Goal: Task Accomplishment & Management: Manage account settings

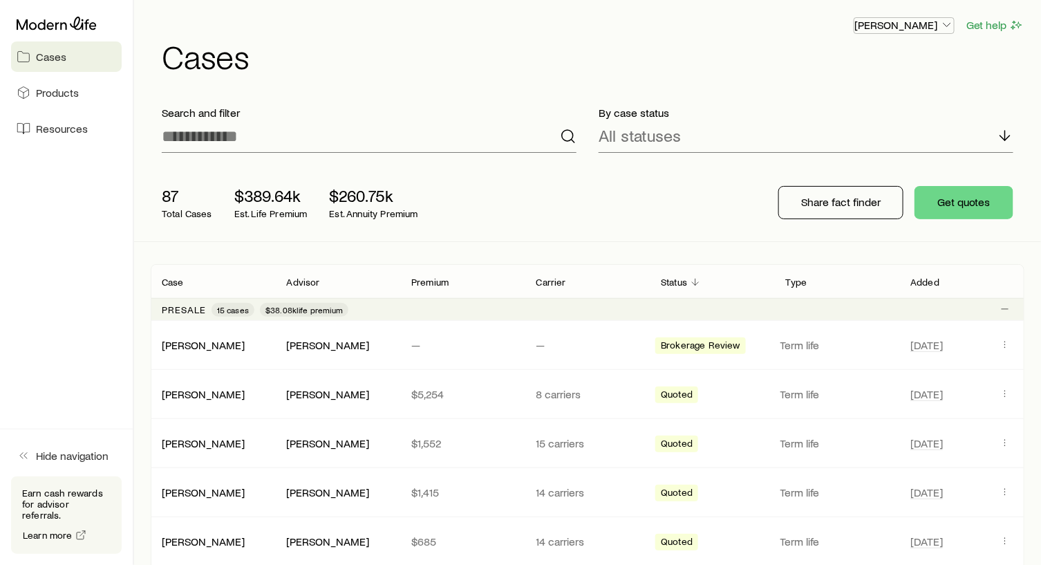
click at [950, 22] on icon "button" at bounding box center [947, 25] width 14 height 14
click at [916, 26] on p "[PERSON_NAME]" at bounding box center [903, 25] width 99 height 14
click at [44, 89] on span "Products" at bounding box center [57, 93] width 43 height 14
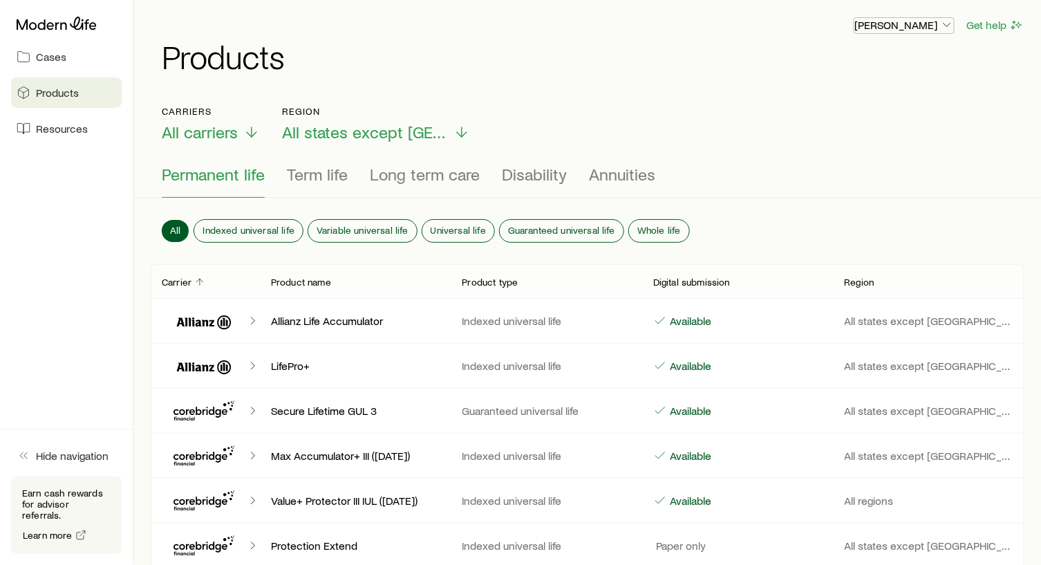
click at [942, 22] on icon "button" at bounding box center [947, 25] width 14 height 14
click at [38, 128] on span "Resources" at bounding box center [62, 129] width 52 height 14
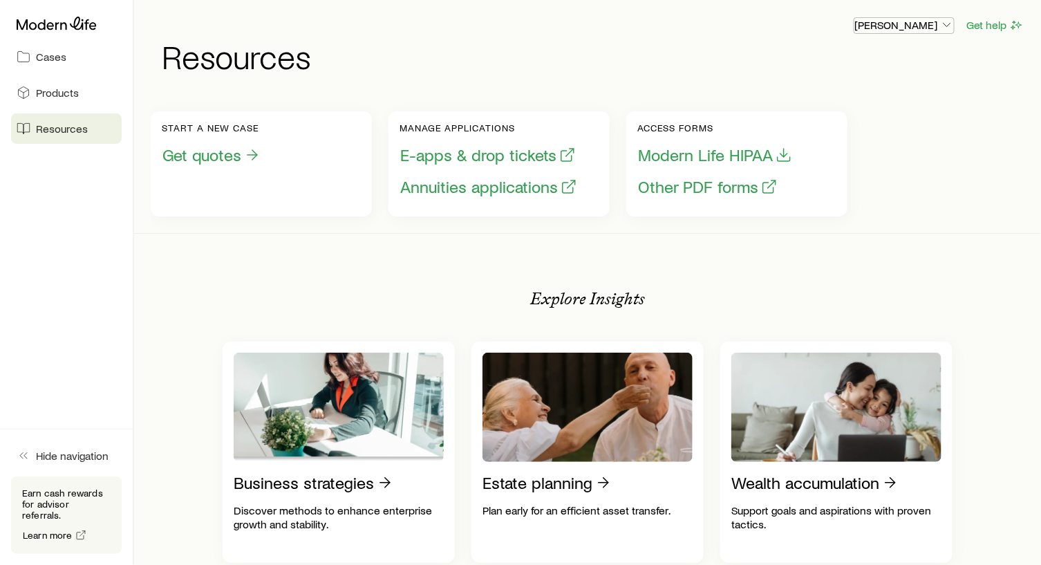
click at [940, 20] on p "[PERSON_NAME]" at bounding box center [903, 25] width 99 height 14
drag, startPoint x: 600, startPoint y: 57, endPoint x: 492, endPoint y: 77, distance: 110.4
click at [598, 56] on h1 "Resources" at bounding box center [593, 55] width 862 height 33
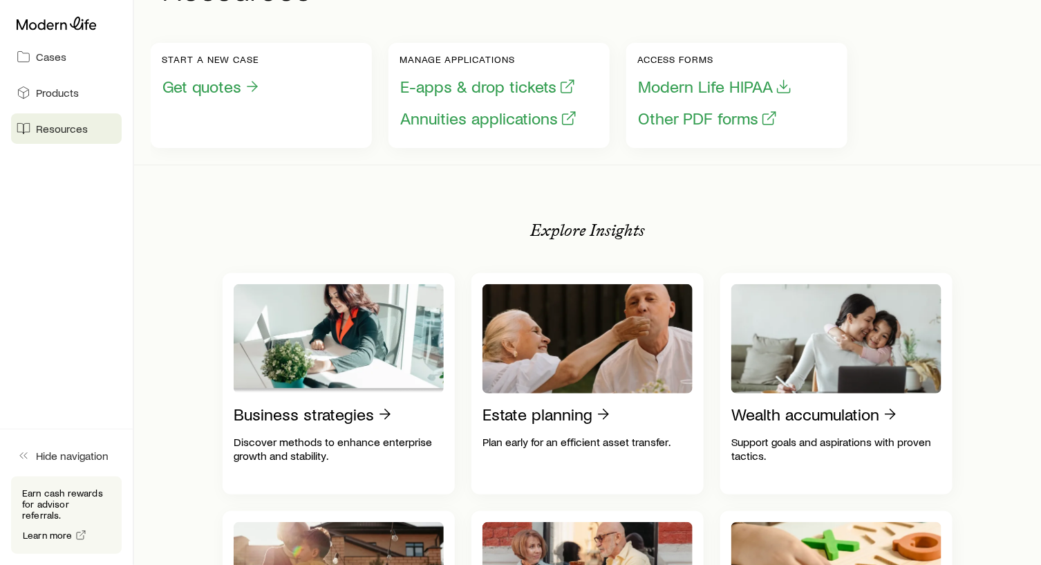
scroll to position [207, 0]
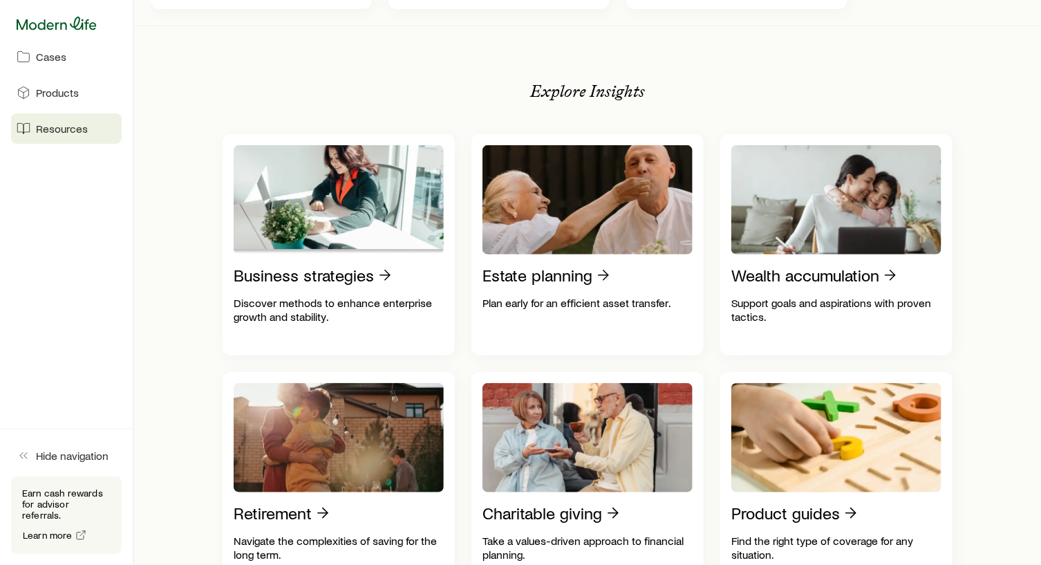
click at [54, 24] on icon at bounding box center [57, 24] width 80 height 14
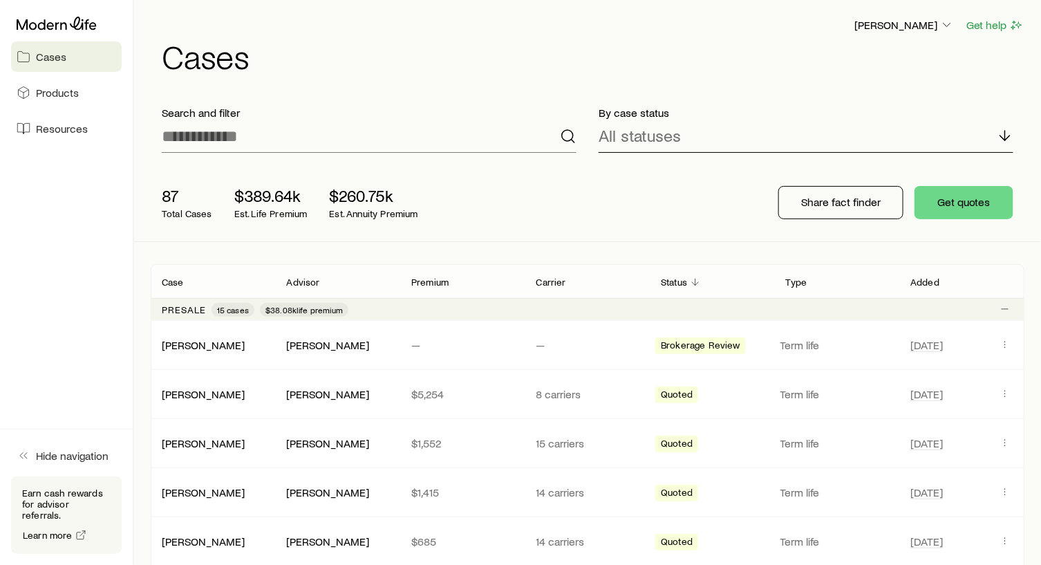
click at [1005, 131] on line at bounding box center [1005, 136] width 0 height 10
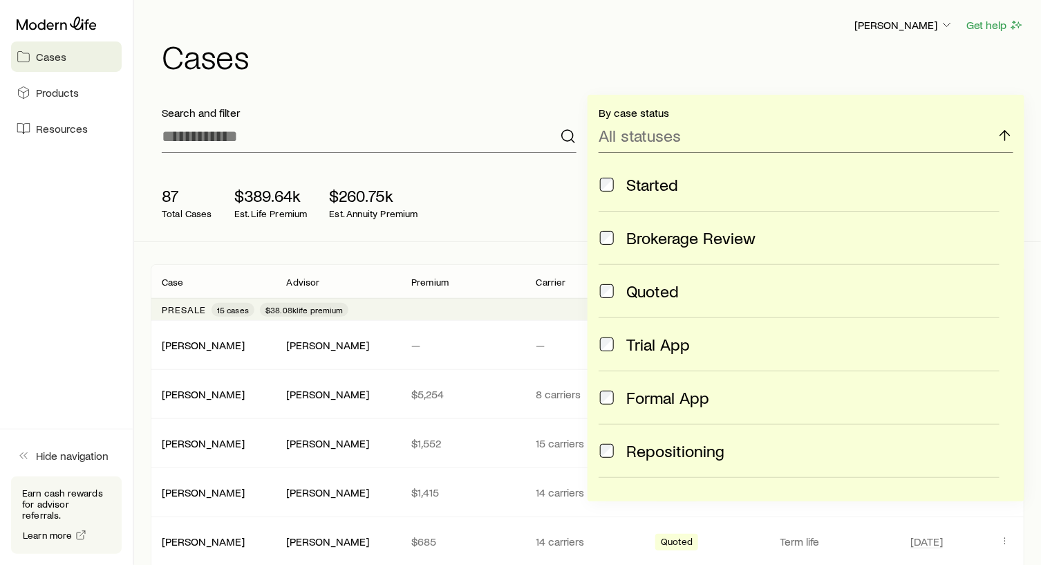
click at [695, 75] on div "[PERSON_NAME] Get help Cases" at bounding box center [587, 44] width 873 height 89
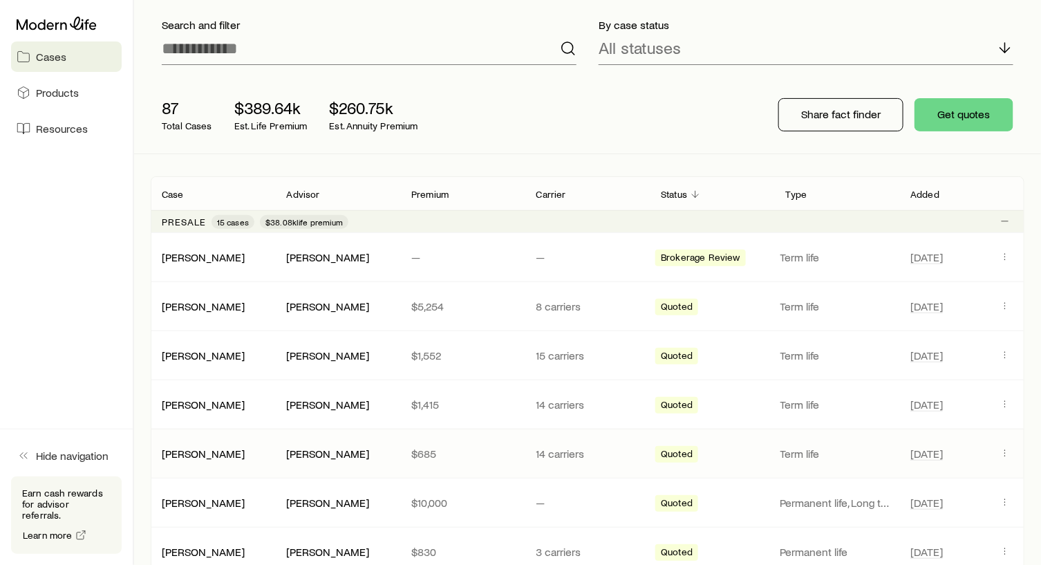
scroll to position [207, 0]
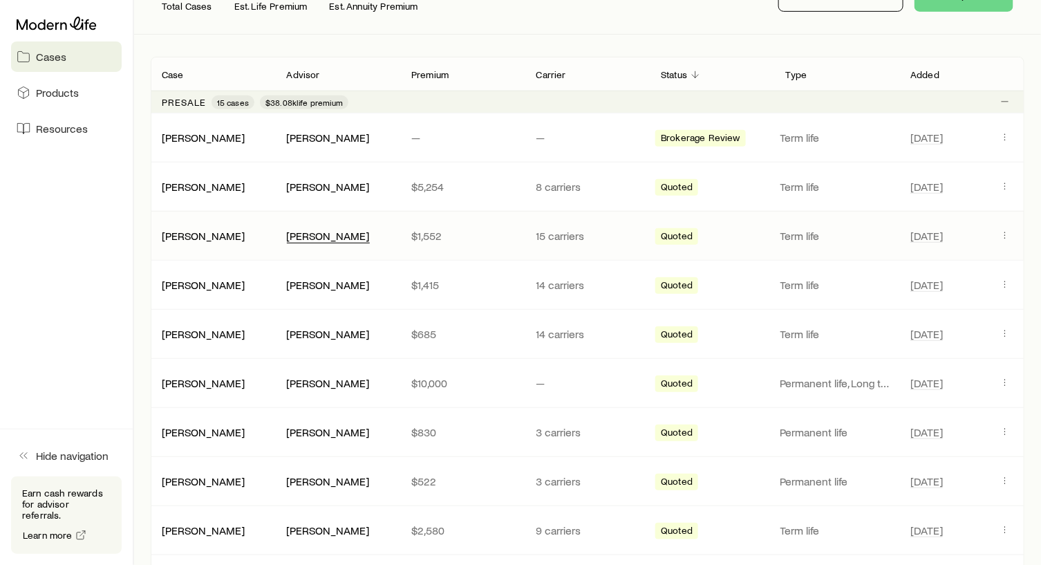
click at [314, 234] on div "[PERSON_NAME]" at bounding box center [328, 236] width 83 height 15
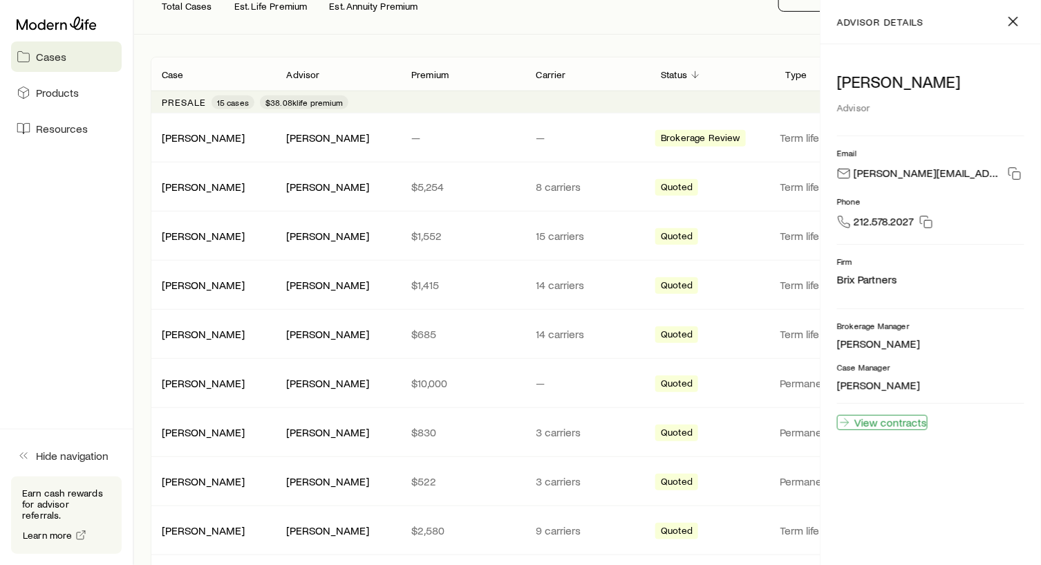
click at [908, 421] on link "View contracts" at bounding box center [882, 422] width 91 height 15
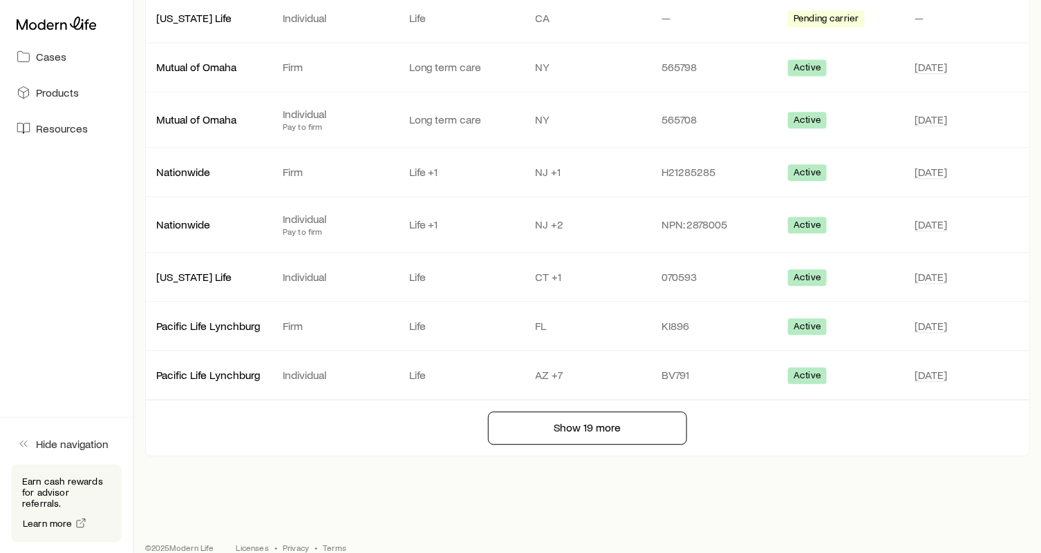
scroll to position [1128, 0]
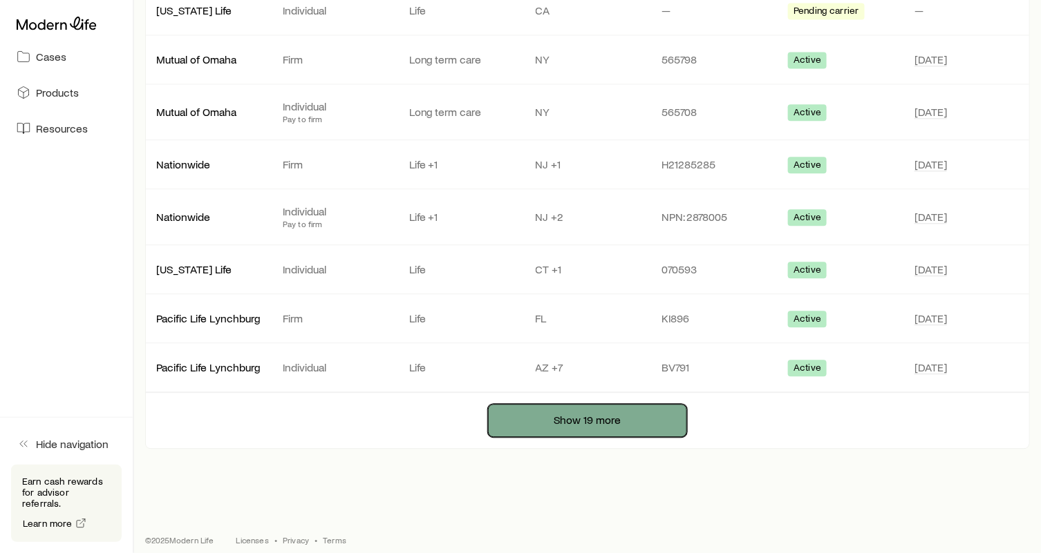
click at [574, 408] on button "Show 19 more" at bounding box center [587, 420] width 199 height 33
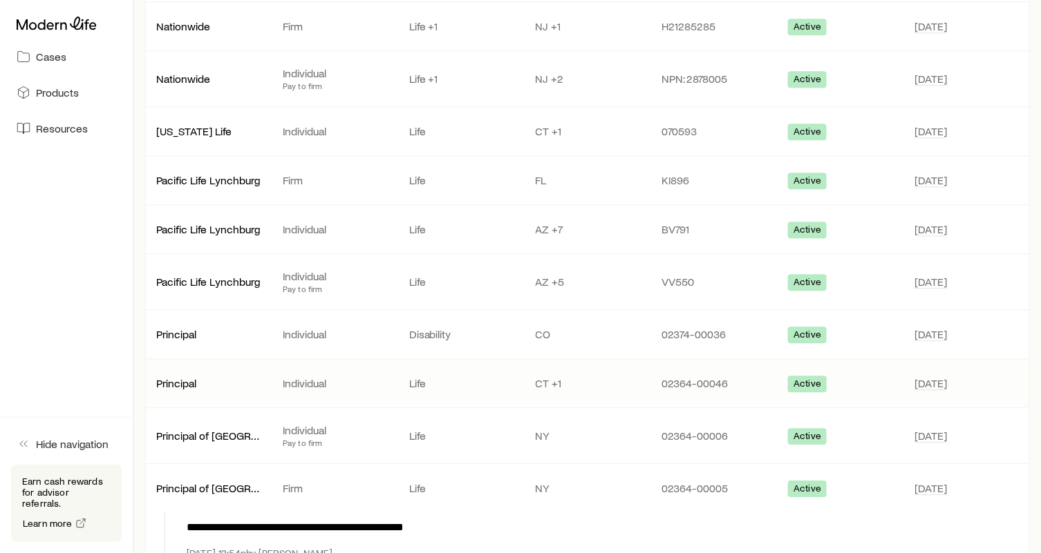
scroll to position [1335, 0]
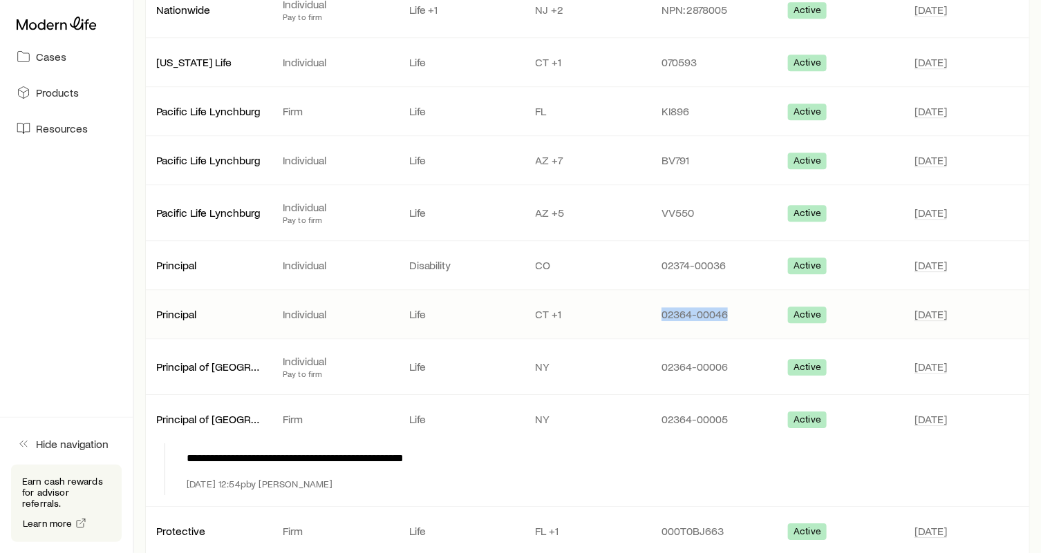
drag, startPoint x: 719, startPoint y: 303, endPoint x: 663, endPoint y: 301, distance: 56.0
click at [663, 307] on p "02364-00046" at bounding box center [713, 314] width 104 height 14
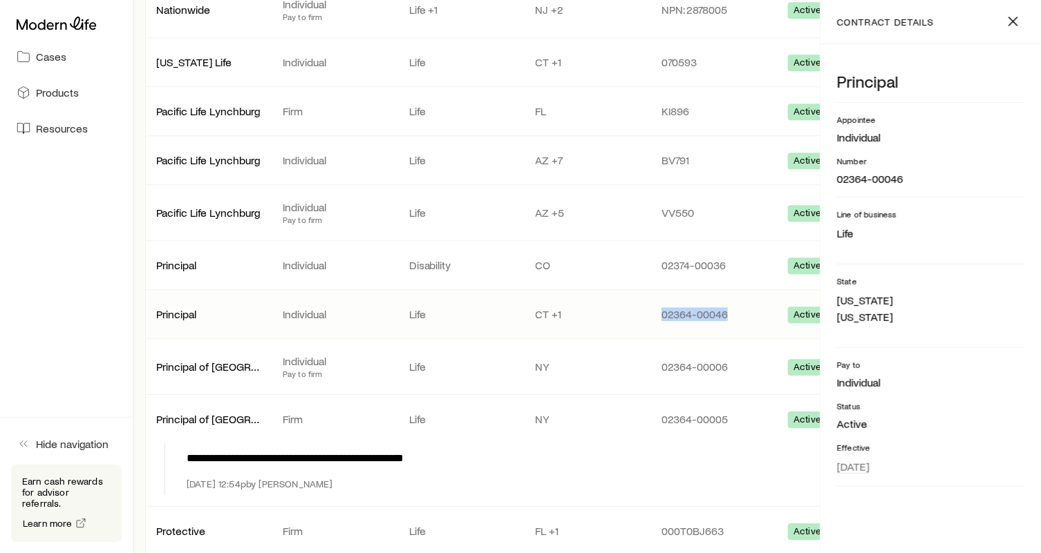
copy p "02364-00046"
